Goal: Information Seeking & Learning: Check status

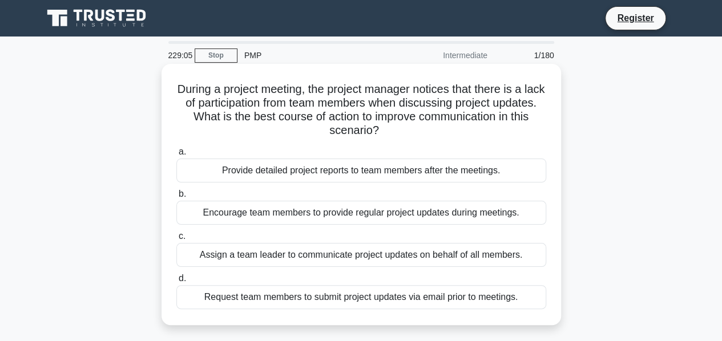
click at [342, 215] on div "Encourage team members to provide regular project updates during meetings." at bounding box center [361, 213] width 370 height 24
click at [176, 198] on input "b. Encourage team members to provide regular project updates during meetings." at bounding box center [176, 194] width 0 height 7
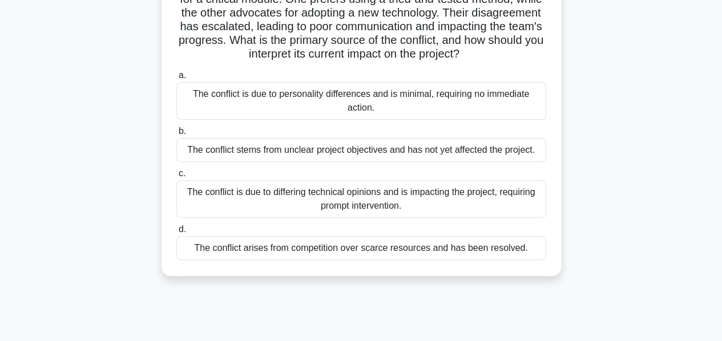
scroll to position [119, 0]
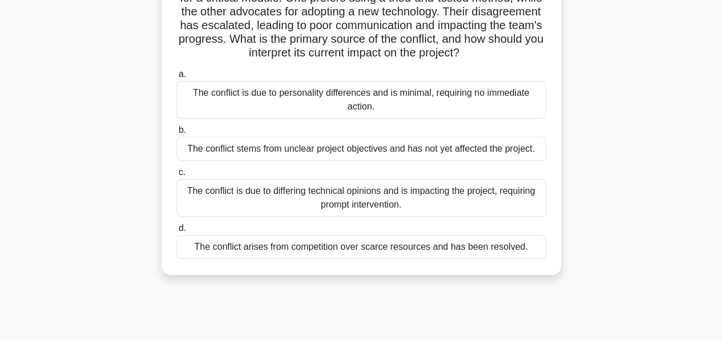
click at [289, 214] on div "The conflict is due to differing technical opinions and is impacting the projec…" at bounding box center [361, 198] width 370 height 38
click at [176, 176] on input "c. The conflict is due to differing technical opinions and is impacting the pro…" at bounding box center [176, 172] width 0 height 7
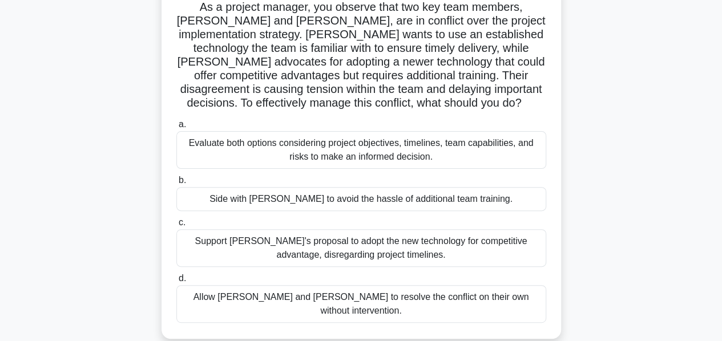
scroll to position [86, 0]
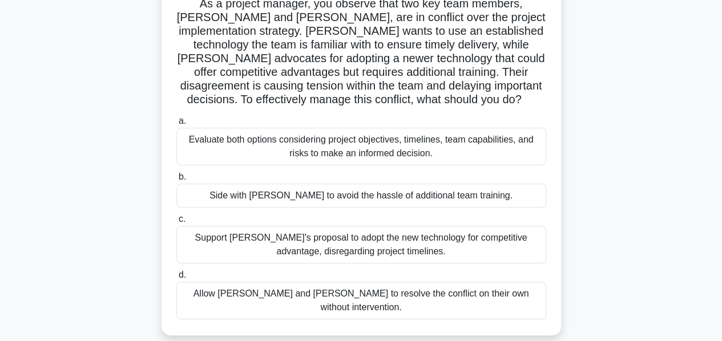
click at [272, 148] on div "Evaluate both options considering project objectives, timelines, team capabilit…" at bounding box center [361, 147] width 370 height 38
click at [176, 125] on input "a. Evaluate both options considering project objectives, timelines, team capabi…" at bounding box center [176, 121] width 0 height 7
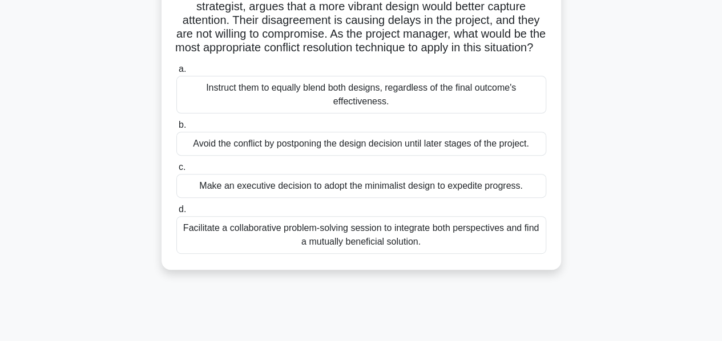
scroll to position [155, 0]
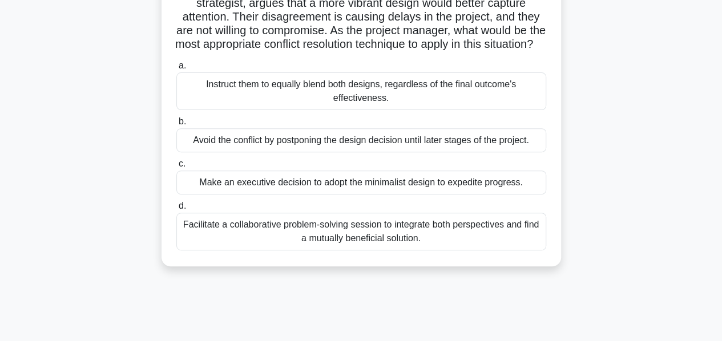
click at [326, 229] on div "Facilitate a collaborative problem-solving session to integrate both perspectiv…" at bounding box center [361, 232] width 370 height 38
click at [176, 210] on input "d. Facilitate a collaborative problem-solving session to integrate both perspec…" at bounding box center [176, 206] width 0 height 7
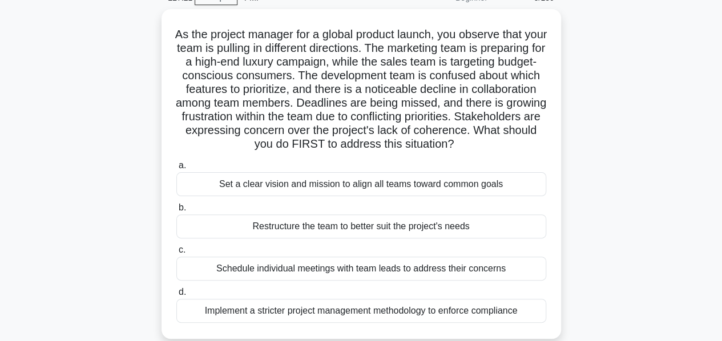
scroll to position [58, 0]
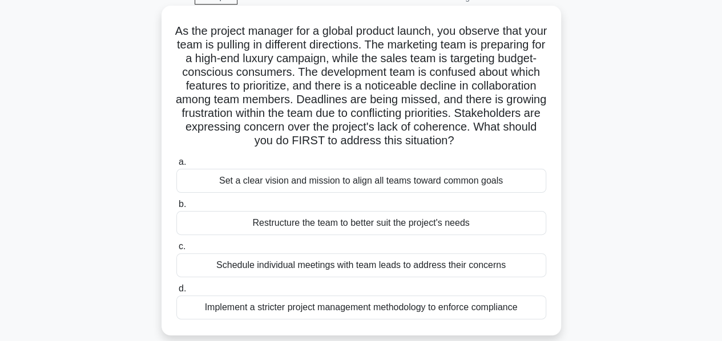
click at [295, 192] on div "Set a clear vision and mission to align all teams toward common goals" at bounding box center [361, 181] width 370 height 24
click at [176, 166] on input "a. Set a clear vision and mission to align all teams toward common goals" at bounding box center [176, 162] width 0 height 7
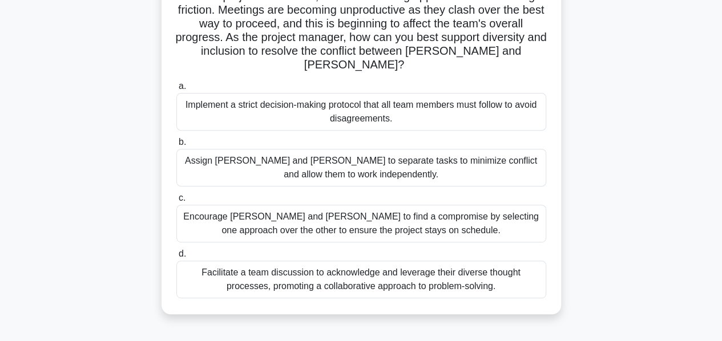
scroll to position [167, 0]
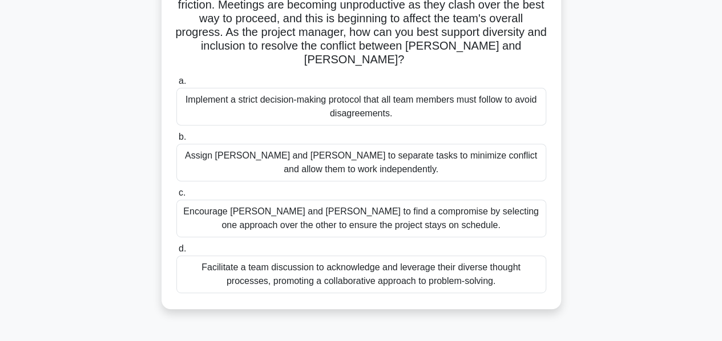
click at [328, 271] on div "Facilitate a team discussion to acknowledge and leverage their diverse thought …" at bounding box center [361, 275] width 370 height 38
click at [176, 253] on input "d. Facilitate a team discussion to acknowledge and leverage their diverse thoug…" at bounding box center [176, 248] width 0 height 7
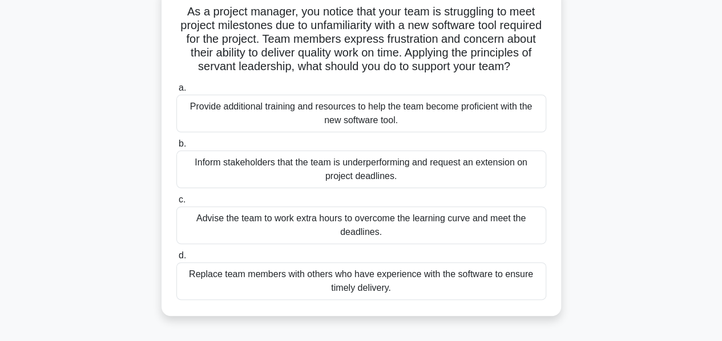
scroll to position [81, 0]
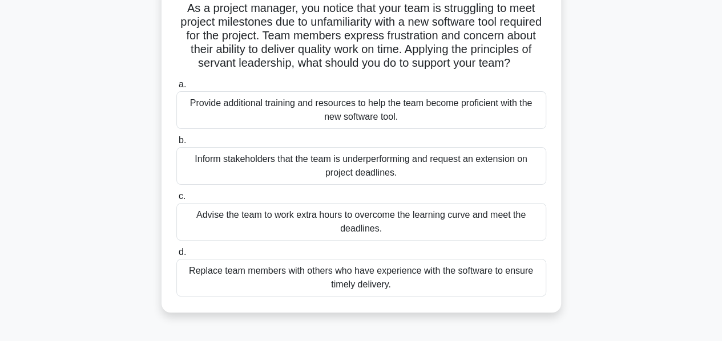
click at [328, 129] on div "Provide additional training and resources to help the team become proficient wi…" at bounding box center [361, 110] width 370 height 38
click at [176, 88] on input "a. Provide additional training and resources to help the team become proficient…" at bounding box center [176, 84] width 0 height 7
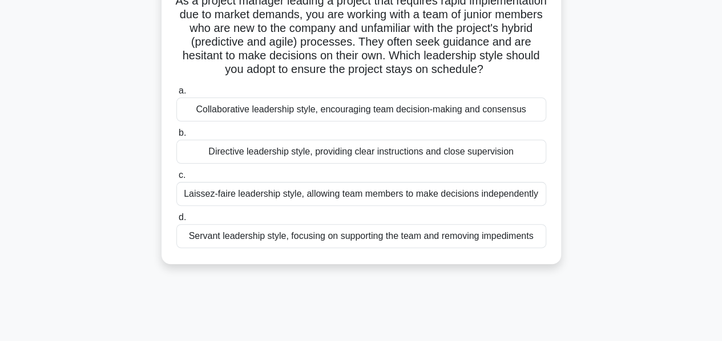
scroll to position [89, 0]
click at [362, 121] on div "Collaborative leadership style, encouraging team decision-making and consensus" at bounding box center [361, 109] width 370 height 24
click at [176, 94] on input "a. Collaborative leadership style, encouraging team decision-making and consens…" at bounding box center [176, 90] width 0 height 7
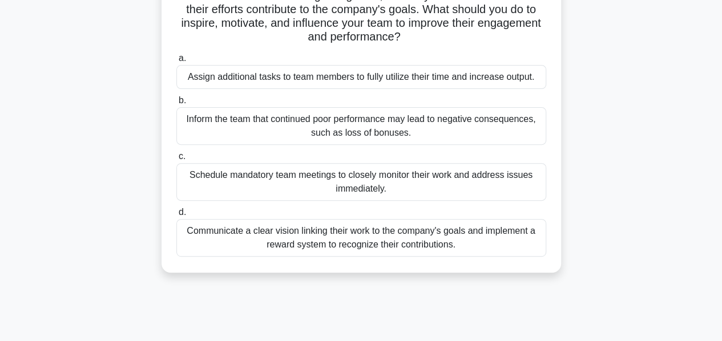
scroll to position [140, 0]
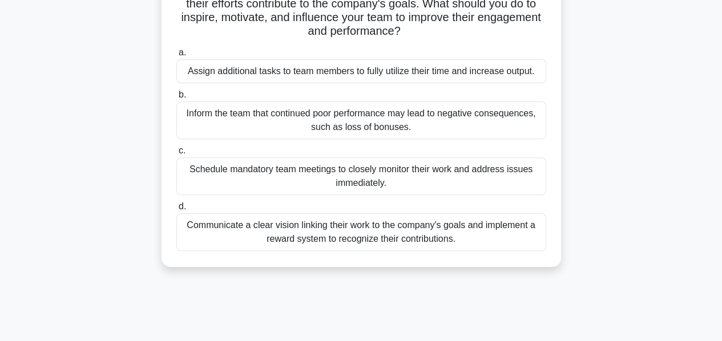
click at [349, 236] on div "Communicate a clear vision linking their work to the company's goals and implem…" at bounding box center [361, 232] width 370 height 38
click at [176, 211] on input "d. Communicate a clear vision linking their work to the company's goals and imp…" at bounding box center [176, 206] width 0 height 7
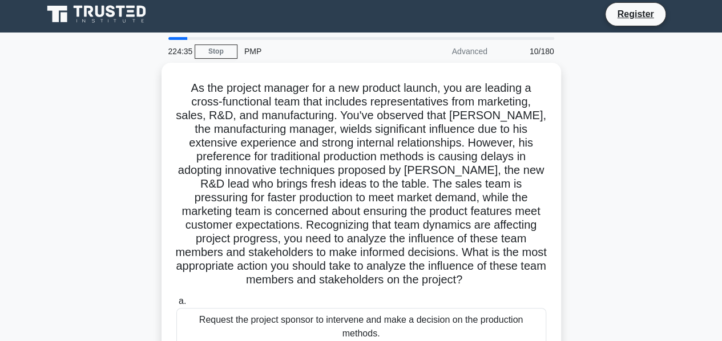
scroll to position [0, 0]
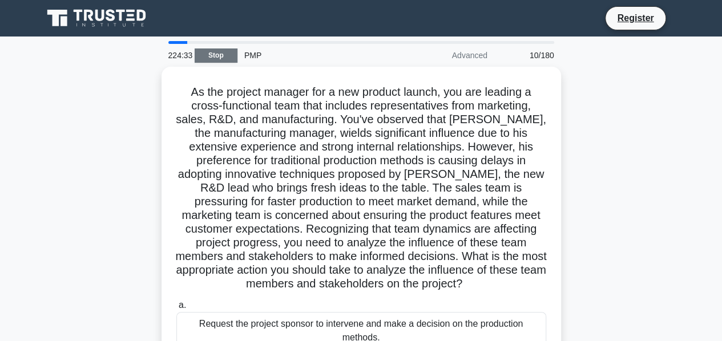
click at [224, 58] on link "Stop" at bounding box center [216, 56] width 43 height 14
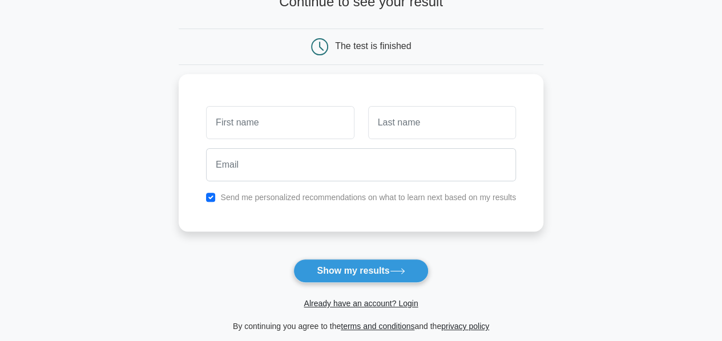
scroll to position [90, 0]
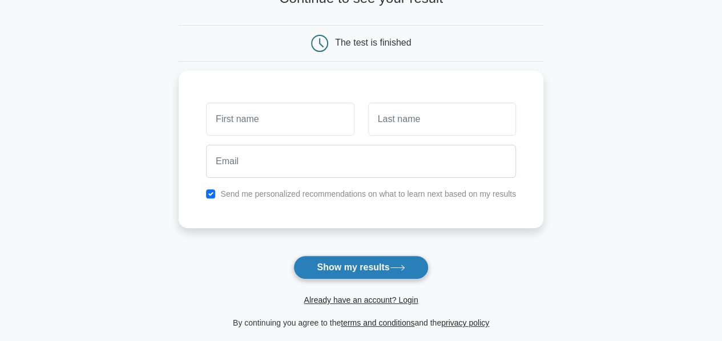
click at [337, 261] on button "Show my results" at bounding box center [360, 268] width 135 height 24
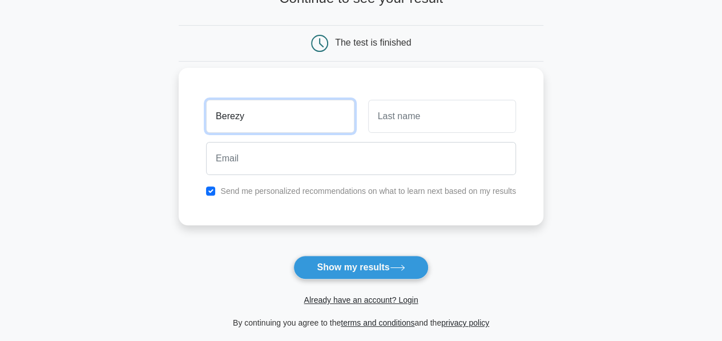
type input "Berezy"
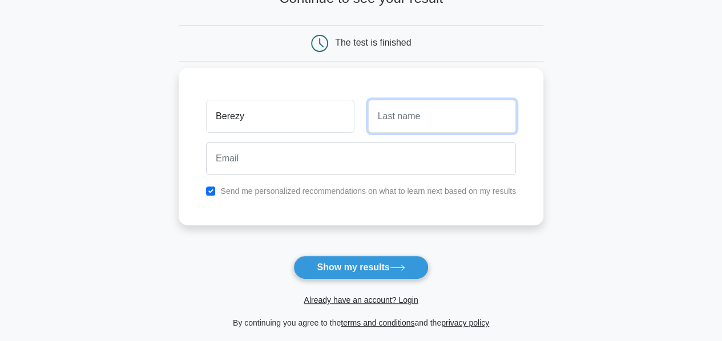
click at [413, 120] on input "text" at bounding box center [442, 116] width 148 height 33
type input "[GEOGRAPHIC_DATA]"
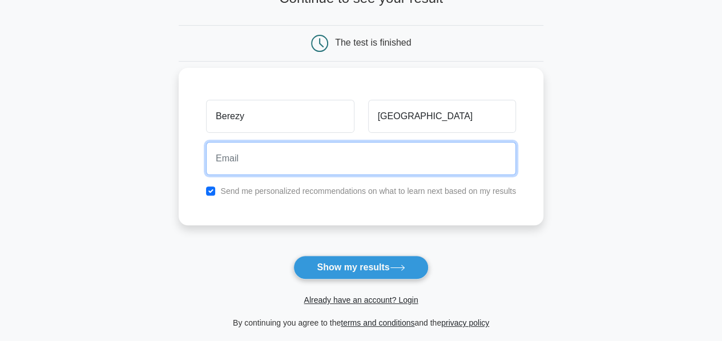
click at [292, 158] on input "email" at bounding box center [361, 158] width 310 height 33
type input "[EMAIL_ADDRESS][DOMAIN_NAME]"
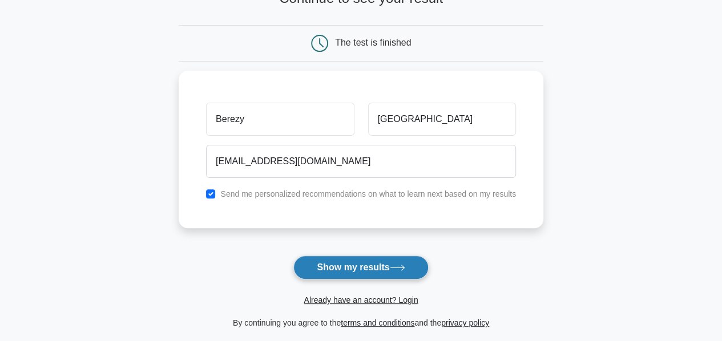
click at [332, 263] on button "Show my results" at bounding box center [360, 268] width 135 height 24
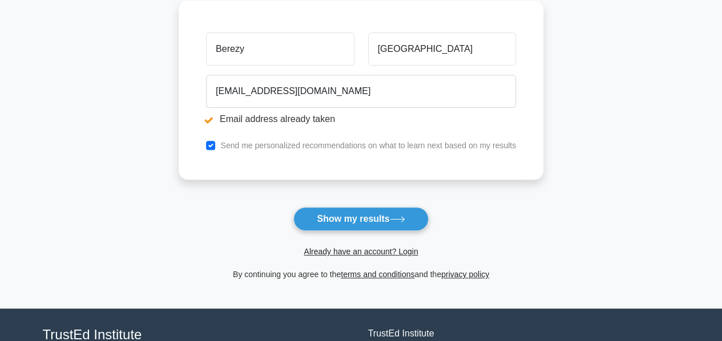
scroll to position [211, 0]
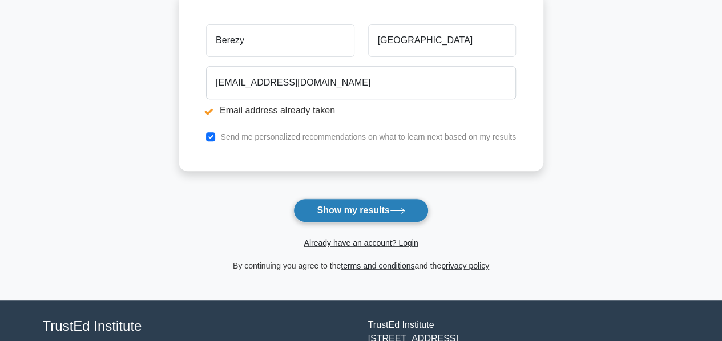
click at [337, 208] on button "Show my results" at bounding box center [360, 211] width 135 height 24
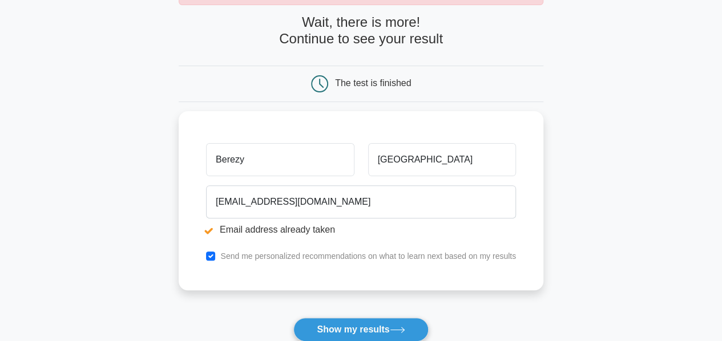
scroll to position [169, 0]
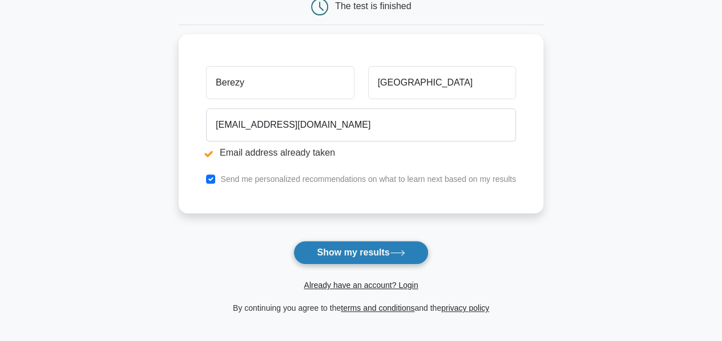
click at [341, 243] on button "Show my results" at bounding box center [360, 253] width 135 height 24
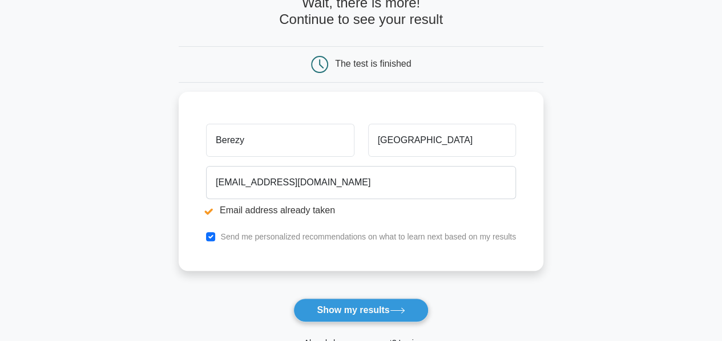
scroll to position [112, 0]
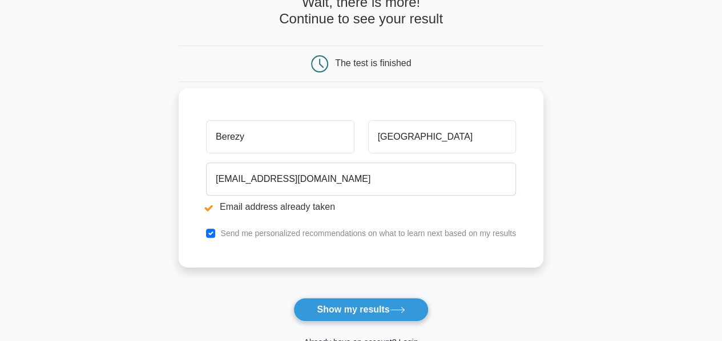
click at [256, 142] on input "Berezy" at bounding box center [280, 136] width 148 height 33
type input "B"
click at [256, 142] on input "text" at bounding box center [280, 136] width 148 height 33
click at [256, 142] on input "b" at bounding box center [280, 136] width 148 height 33
type input "b"
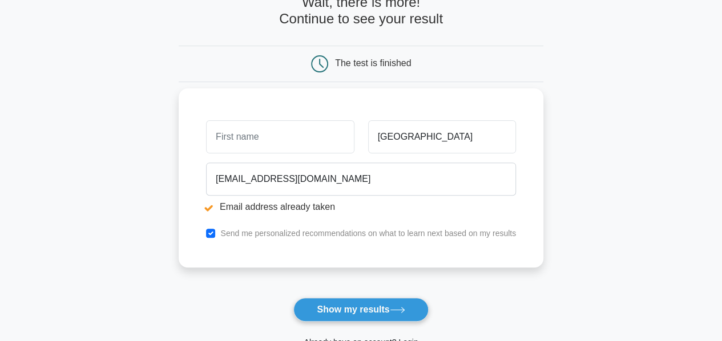
type input "b"
type input "Berezy"
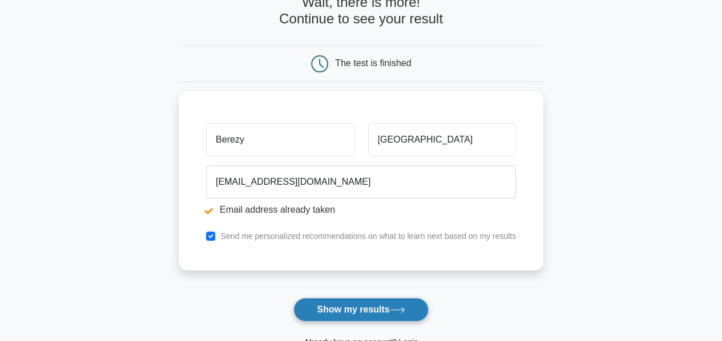
click at [326, 301] on button "Show my results" at bounding box center [360, 310] width 135 height 24
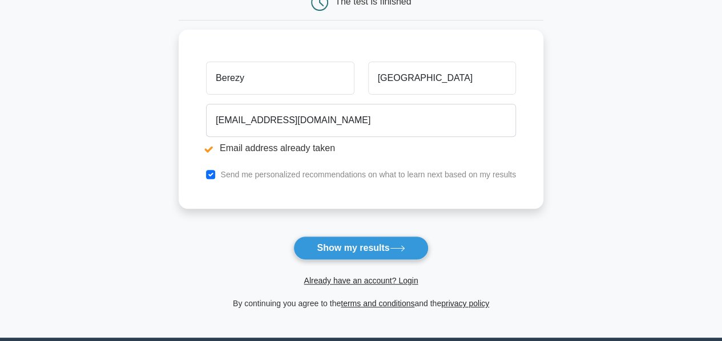
scroll to position [173, 0]
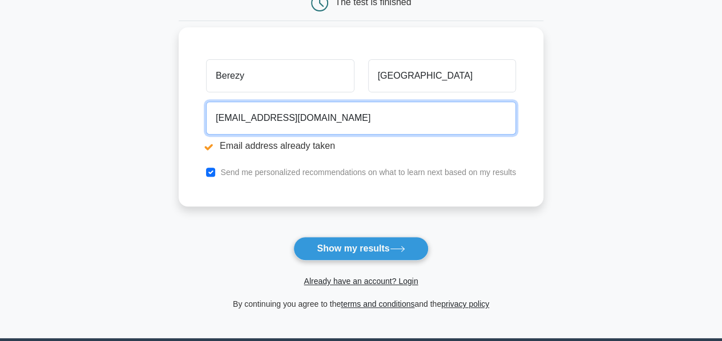
click at [291, 119] on input "[EMAIL_ADDRESS][DOMAIN_NAME]" at bounding box center [361, 118] width 310 height 33
type input "b"
type input "[EMAIL_ADDRESS][DOMAIN_NAME]"
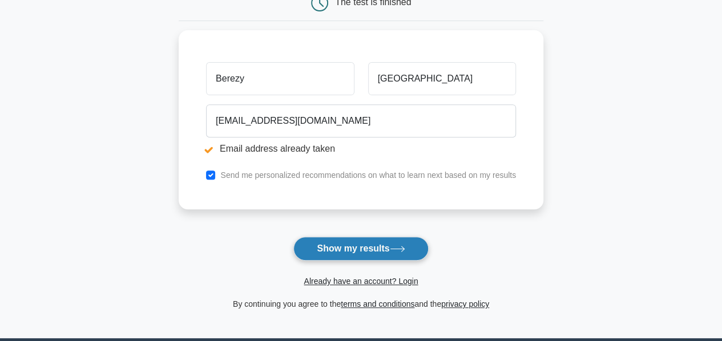
click at [323, 244] on button "Show my results" at bounding box center [360, 249] width 135 height 24
